Goal: Task Accomplishment & Management: Manage account settings

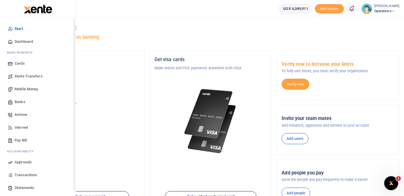
click at [18, 41] on span "Dashboard" at bounding box center [24, 42] width 18 height 6
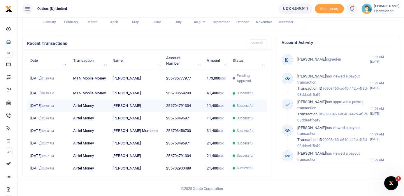
scroll to position [165, 0]
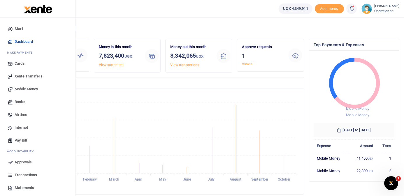
click at [32, 87] on span "Mobile Money" at bounding box center [26, 89] width 23 height 6
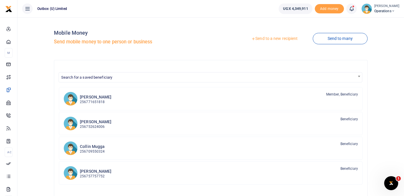
click at [273, 38] on link "Send to a new recipient" at bounding box center [274, 39] width 76 height 10
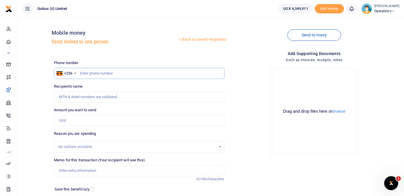
click at [118, 72] on input "text" at bounding box center [139, 73] width 170 height 11
type input "703662559"
click at [68, 120] on input "Amount you want to send" at bounding box center [139, 120] width 170 height 11
type input "200"
type input "[PERSON_NAME]"
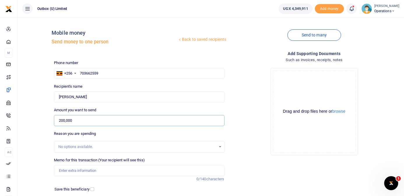
type input "200,000"
click at [76, 147] on div "No options available." at bounding box center [136, 147] width 157 height 6
click at [78, 171] on input "Memo for this transaction (Your recipient will see this)" at bounding box center [139, 170] width 170 height 11
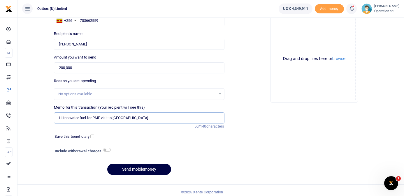
scroll to position [56, 0]
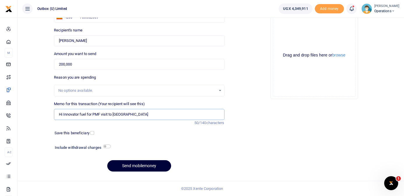
type input "Hi Innovator fuel for PMF visit to Northern Uganda"
click at [150, 167] on button "Send mobilemoney" at bounding box center [139, 165] width 64 height 11
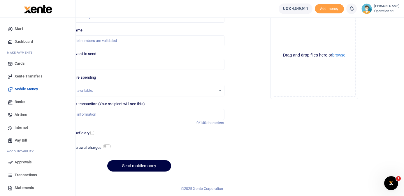
click at [19, 41] on span "Dashboard" at bounding box center [24, 42] width 18 height 6
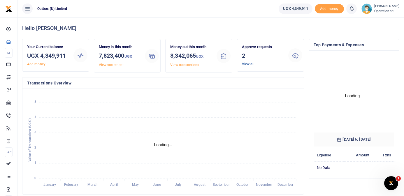
click at [250, 65] on link "View all" at bounding box center [248, 64] width 13 height 4
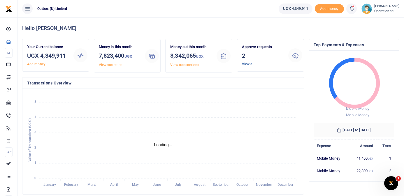
scroll to position [0, 0]
click at [250, 64] on link "View all" at bounding box center [248, 64] width 13 height 4
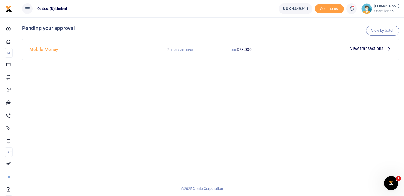
click at [385, 48] on p "View transactions" at bounding box center [371, 48] width 42 height 6
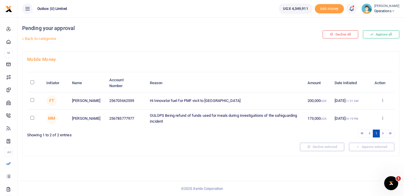
click at [382, 101] on icon at bounding box center [383, 100] width 4 height 4
click at [367, 112] on link "Approve" at bounding box center [362, 111] width 46 height 8
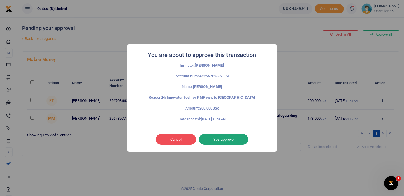
click at [240, 138] on button "Yes approve" at bounding box center [224, 139] width 50 height 11
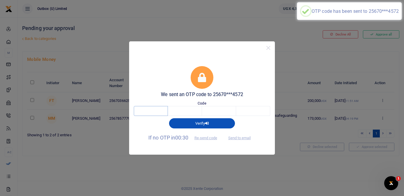
click at [164, 111] on input "text" at bounding box center [151, 111] width 34 height 10
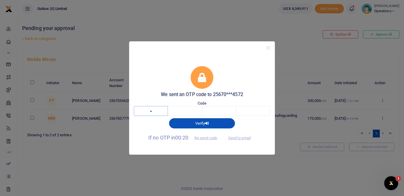
type input "1"
type input "8"
type input "2"
type input "3"
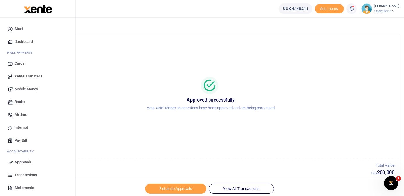
click at [33, 41] on link "Dashboard" at bounding box center [38, 41] width 66 height 13
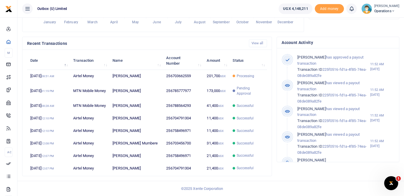
scroll to position [0, 0]
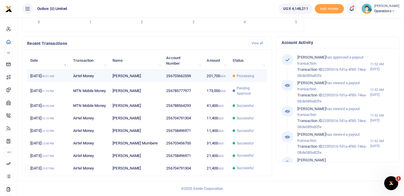
click at [160, 70] on td "[PERSON_NAME]" at bounding box center [136, 76] width 54 height 13
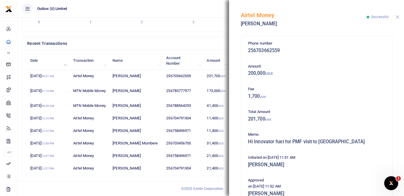
click at [399, 17] on button "Close" at bounding box center [398, 17] width 4 height 4
